Goal: Use online tool/utility: Utilize a website feature to perform a specific function

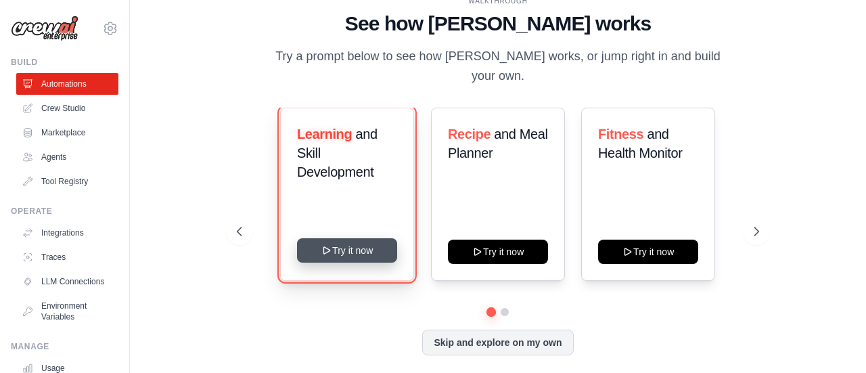
click at [319, 247] on button "Try it now" at bounding box center [347, 250] width 100 height 24
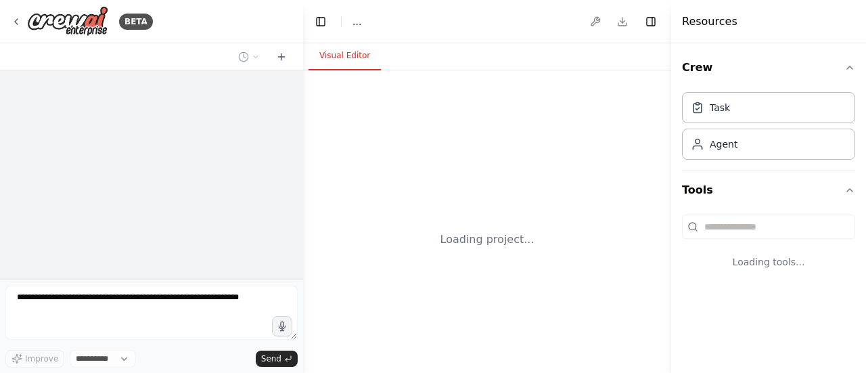
select select "****"
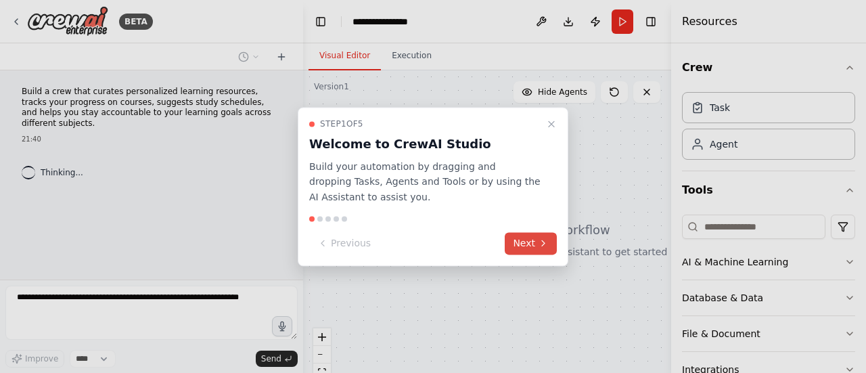
click at [532, 240] on button "Next" at bounding box center [531, 243] width 52 height 22
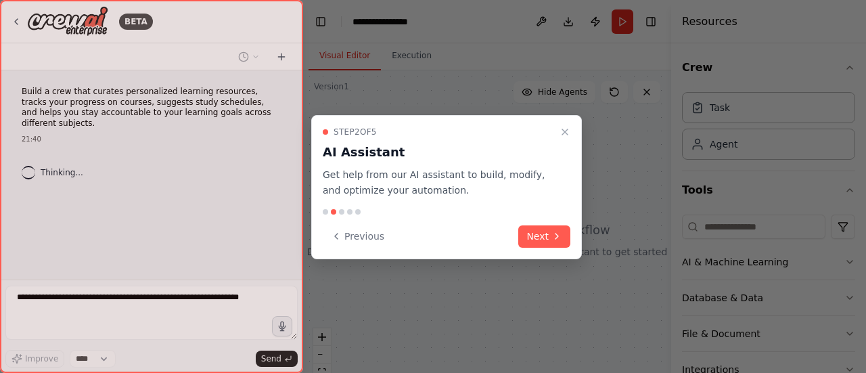
click at [532, 240] on button "Next" at bounding box center [544, 236] width 52 height 22
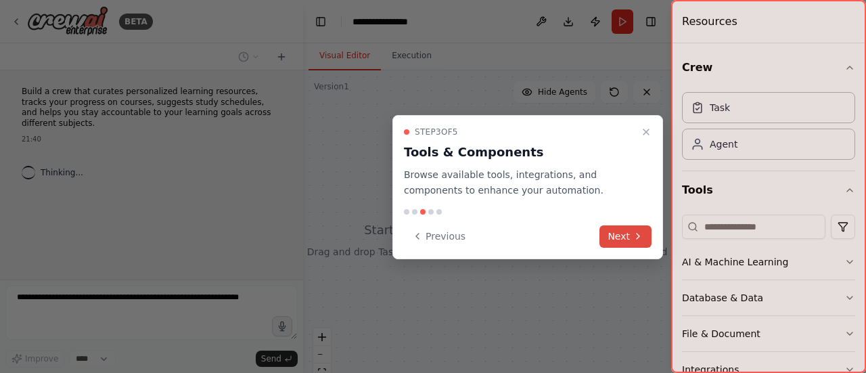
click at [606, 239] on button "Next" at bounding box center [625, 236] width 52 height 22
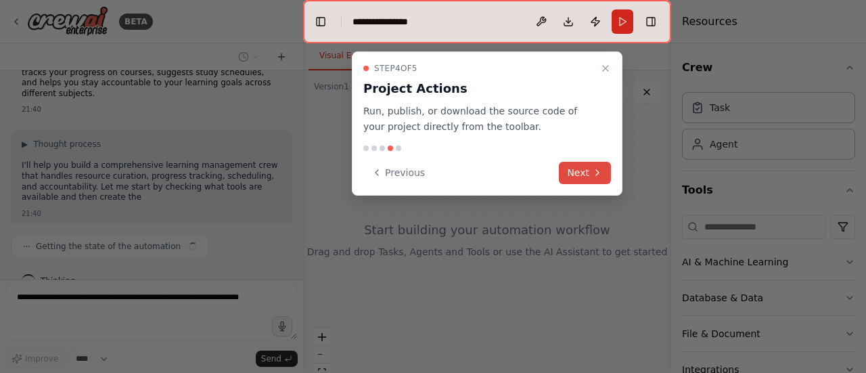
scroll to position [41, 0]
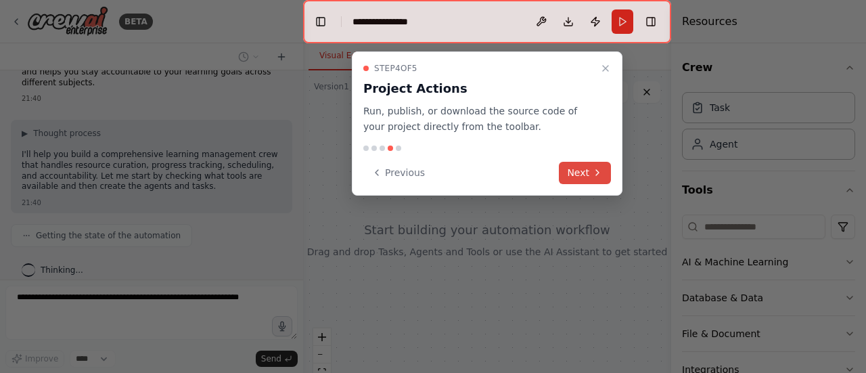
click at [603, 177] on button "Next" at bounding box center [585, 173] width 52 height 22
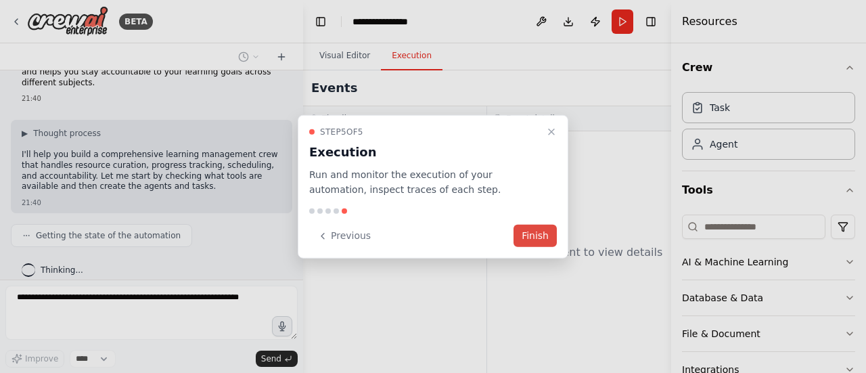
scroll to position [74, 0]
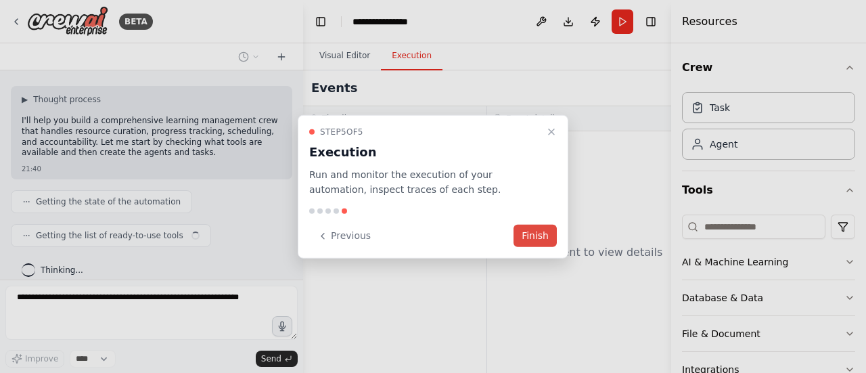
click at [539, 227] on button "Finish" at bounding box center [535, 236] width 43 height 22
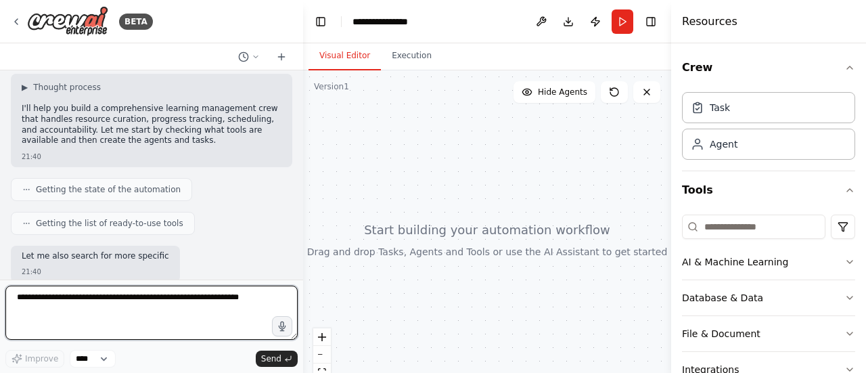
drag, startPoint x: 122, startPoint y: 286, endPoint x: 76, endPoint y: 196, distance: 101.4
click at [76, 196] on div "BETA Build a crew that curates personalized learning resources, tracks your pro…" at bounding box center [151, 186] width 303 height 373
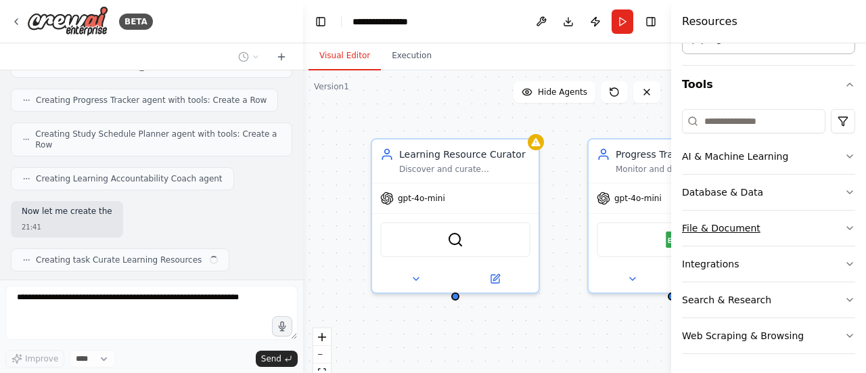
scroll to position [483, 0]
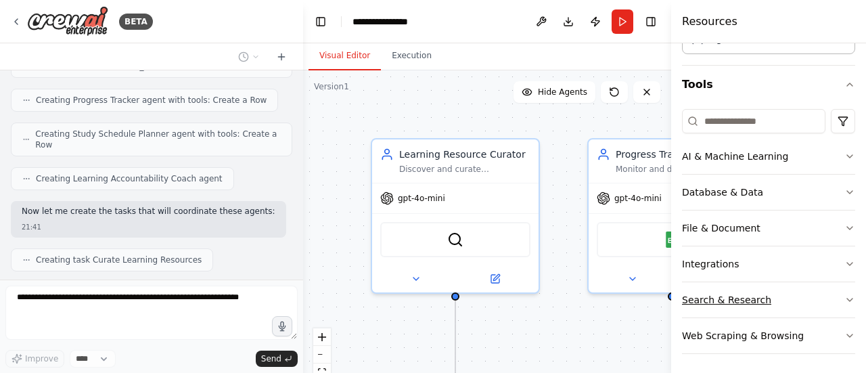
click at [744, 294] on div "Search & Research" at bounding box center [726, 300] width 89 height 14
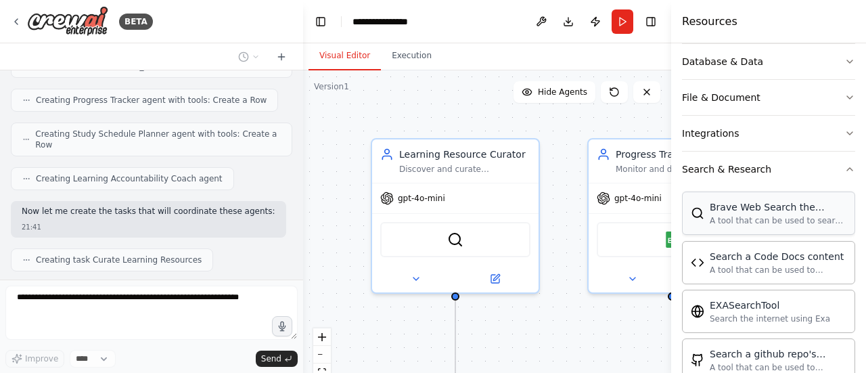
scroll to position [237, 0]
click at [752, 249] on div "Search a Code Docs content" at bounding box center [778, 255] width 137 height 14
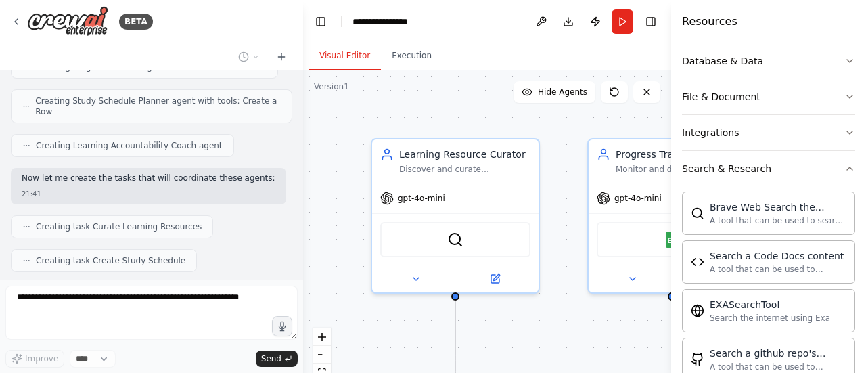
click at [41, 221] on span "Creating task Curate Learning Resources" at bounding box center [119, 226] width 166 height 11
